Goal: Complete application form

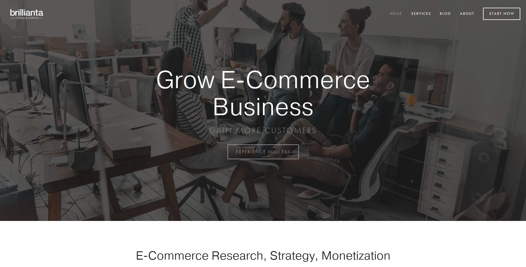
scroll to position [1493, 0]
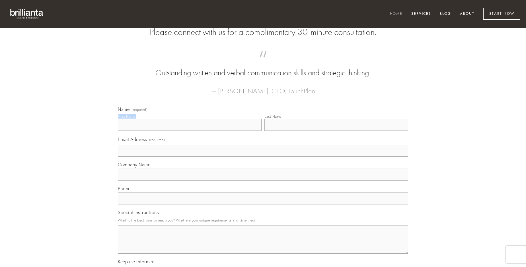
type input "[PERSON_NAME]"
click at [336, 131] on input "Last Name" at bounding box center [337, 125] width 144 height 12
type input "[PERSON_NAME]"
click at [263, 157] on input "Email Address (required)" at bounding box center [263, 151] width 291 height 12
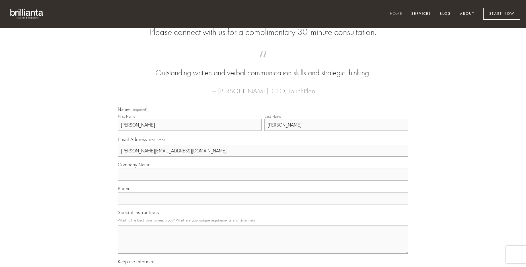
type input "[PERSON_NAME][EMAIL_ADDRESS][DOMAIN_NAME]"
click at [263, 181] on input "Company Name" at bounding box center [263, 175] width 291 height 12
type input "cernuus"
click at [263, 205] on input "text" at bounding box center [263, 199] width 291 height 12
click at [263, 245] on textarea "Special Instructions" at bounding box center [263, 240] width 291 height 28
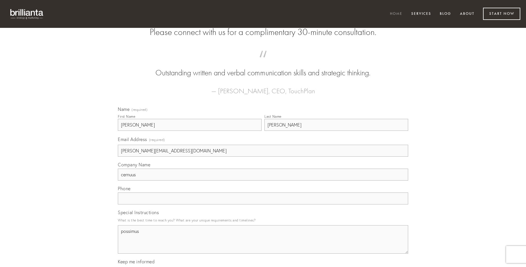
type textarea "possimus"
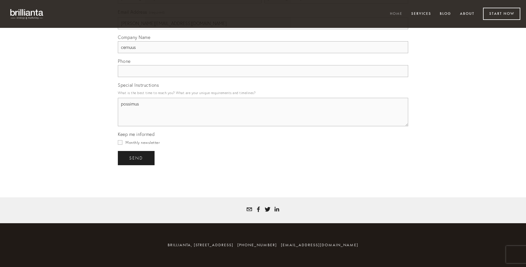
click at [137, 158] on span "send" at bounding box center [136, 158] width 14 height 5
